Goal: Task Accomplishment & Management: Manage account settings

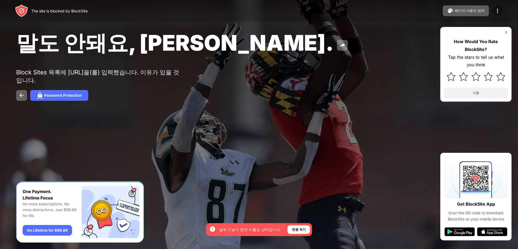
click at [496, 10] on img at bounding box center [497, 11] width 6 height 6
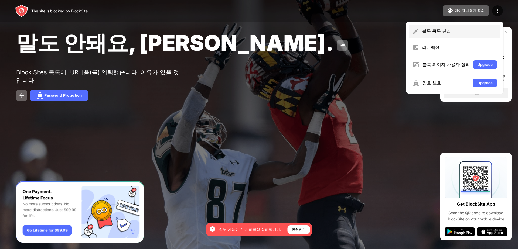
click at [435, 28] on div "블록 목록 편집" at bounding box center [454, 31] width 91 height 13
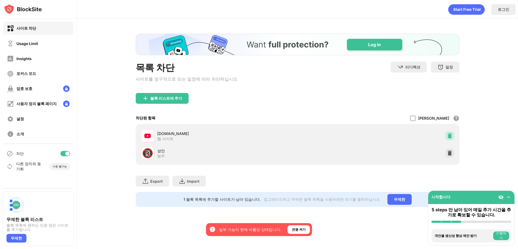
click at [447, 133] on img at bounding box center [449, 135] width 5 height 5
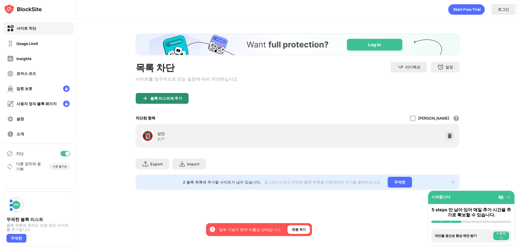
click at [145, 94] on div "블록 리스트에 추가" at bounding box center [162, 98] width 53 height 11
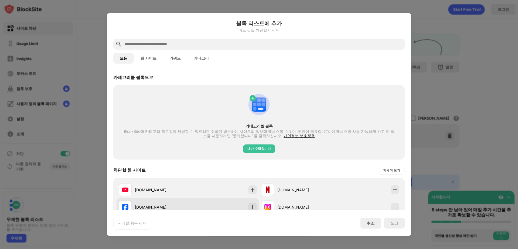
scroll to position [27, 0]
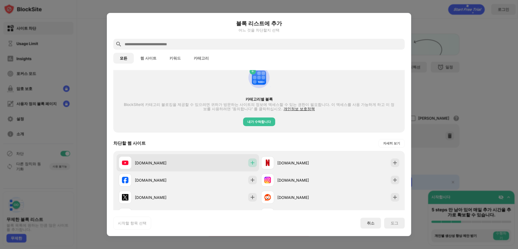
click at [252, 163] on img at bounding box center [252, 162] width 5 height 5
